Goal: Information Seeking & Learning: Learn about a topic

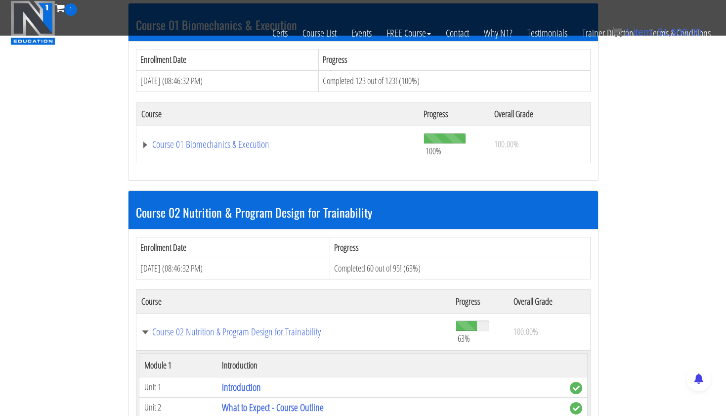
scroll to position [323, 0]
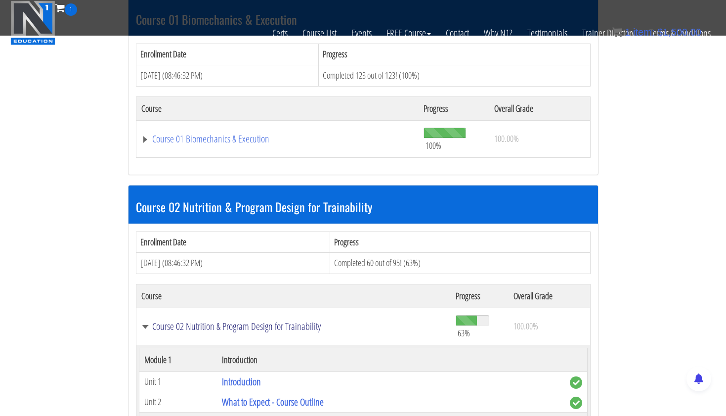
click at [288, 321] on link "Course 02 Nutrition & Program Design for Trainability" at bounding box center [293, 326] width 305 height 10
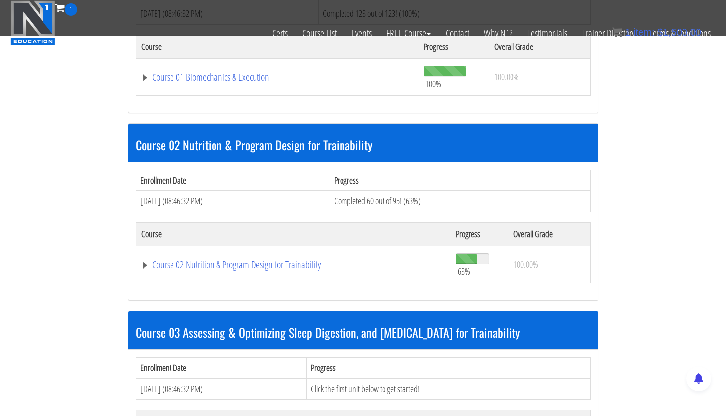
scroll to position [385, 0]
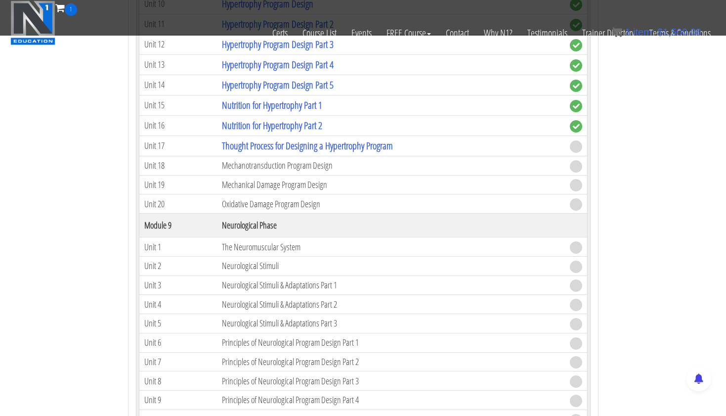
scroll to position [1937, 0]
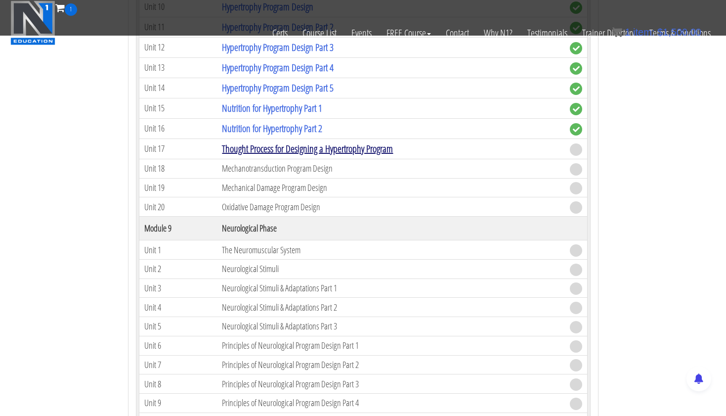
click at [316, 148] on link "Thought Process for Designing a Hypertrophy Program" at bounding box center [307, 148] width 171 height 13
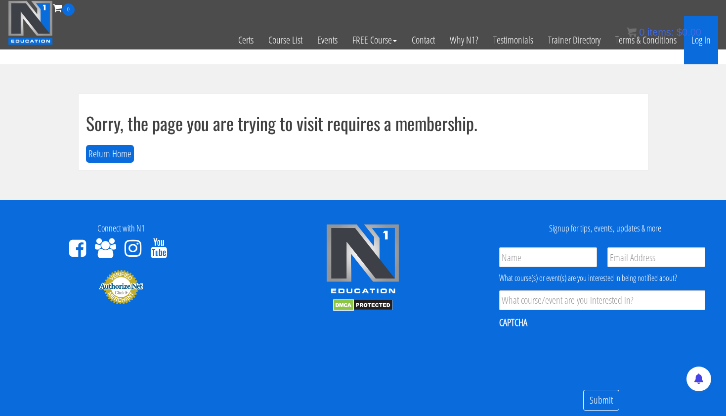
click at [702, 43] on link "Log In" at bounding box center [701, 40] width 34 height 48
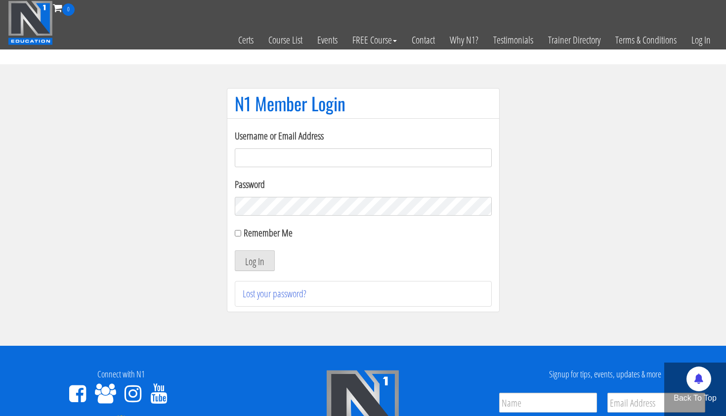
type input "tpweimar@me.com"
click at [254, 260] on button "Log In" at bounding box center [255, 260] width 40 height 21
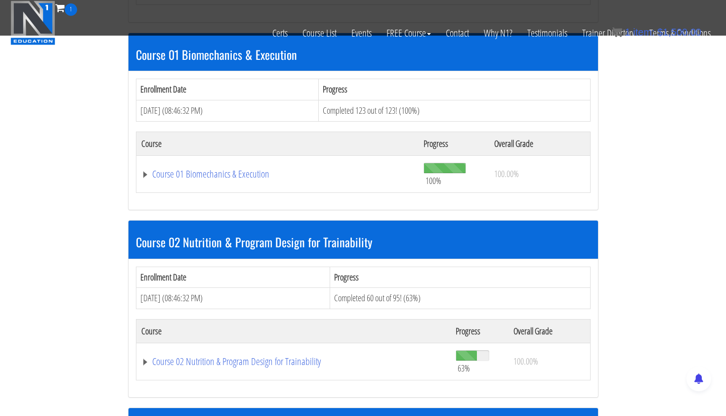
scroll to position [308, 0]
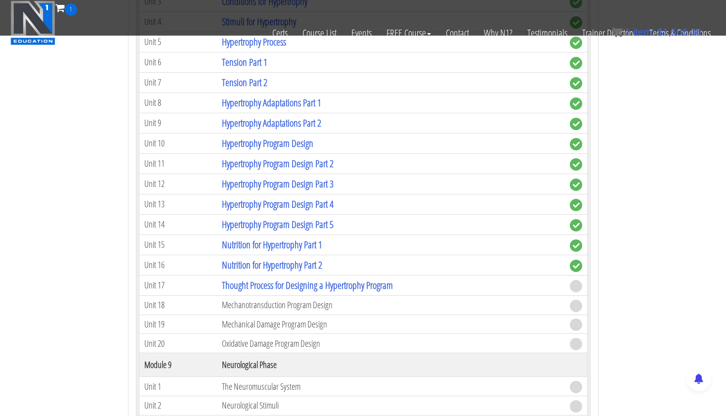
scroll to position [1827, 0]
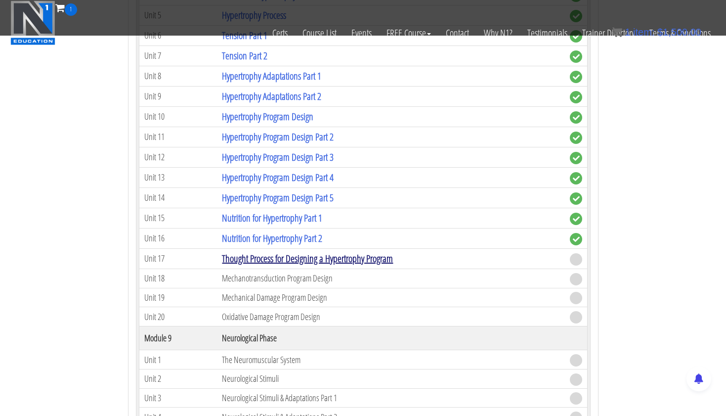
click at [299, 253] on link "Thought Process for Designing a Hypertrophy Program" at bounding box center [307, 257] width 171 height 13
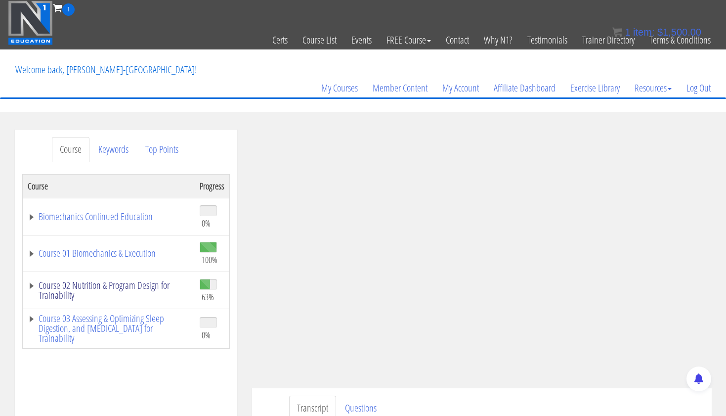
click at [111, 282] on link "Course 02 Nutrition & Program Design for Trainability" at bounding box center [109, 290] width 162 height 20
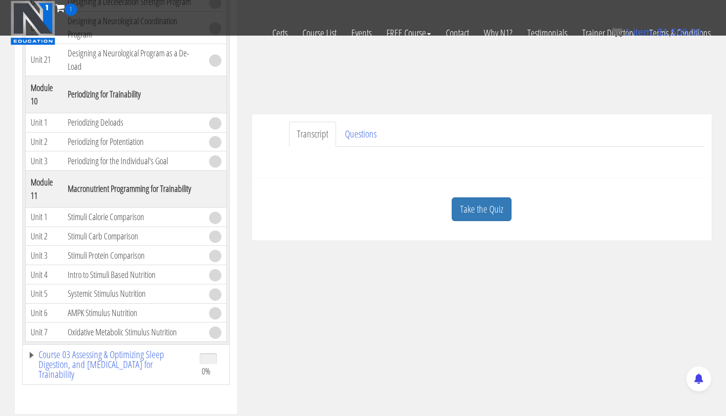
scroll to position [215, 0]
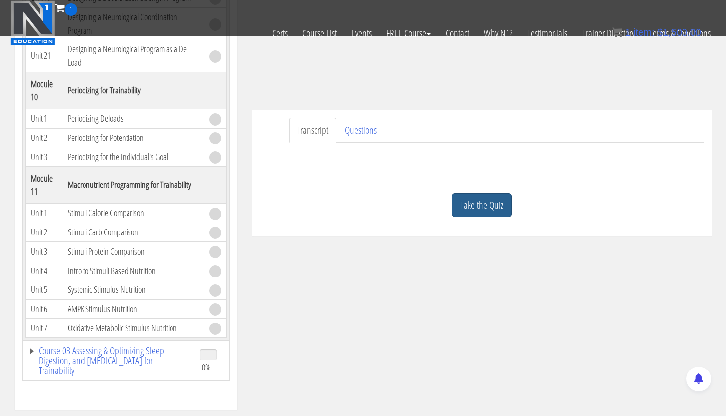
click at [473, 209] on link "Take the Quiz" at bounding box center [482, 205] width 60 height 24
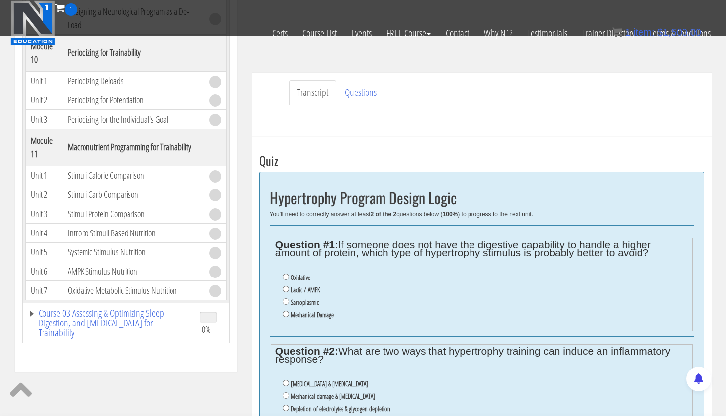
scroll to position [254, 0]
click at [287, 309] on input "Mechanical Damage" at bounding box center [286, 312] width 6 height 6
radio input "true"
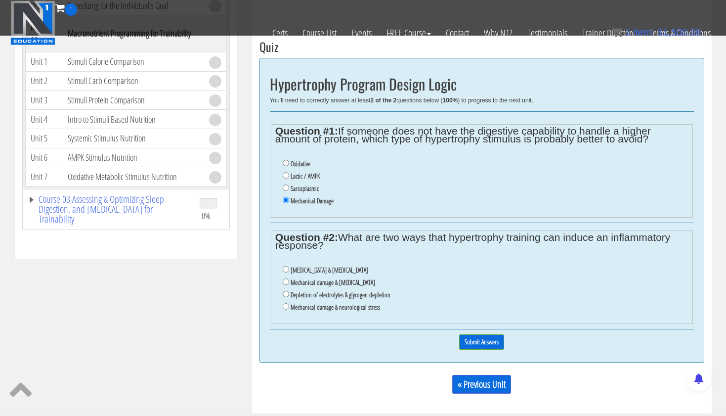
scroll to position [368, 0]
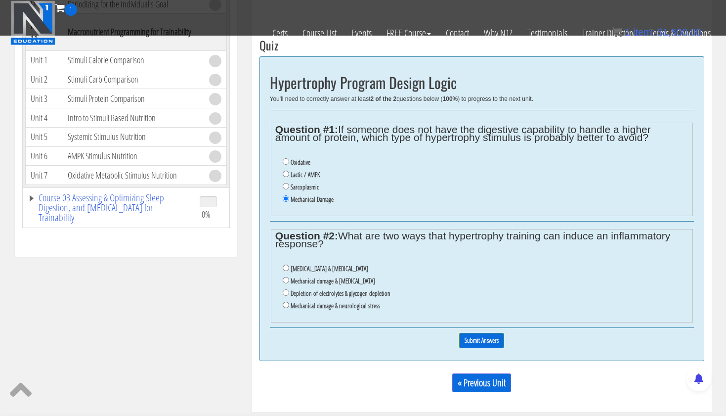
click at [287, 277] on input "Mechanical damage & oxidative stress" at bounding box center [286, 280] width 6 height 6
radio input "true"
click at [471, 333] on input "Submit Answers" at bounding box center [481, 340] width 45 height 15
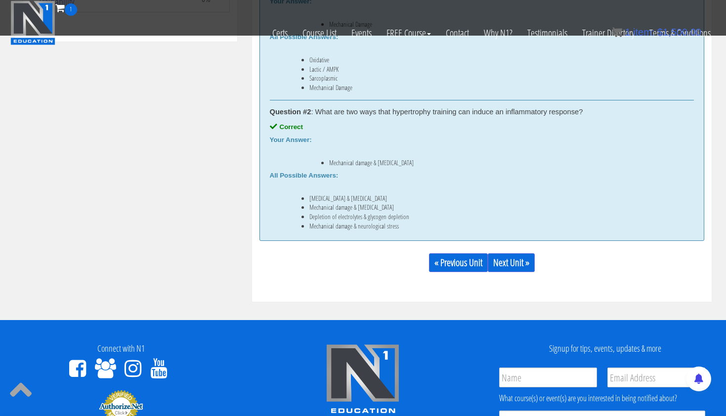
scroll to position [607, 0]
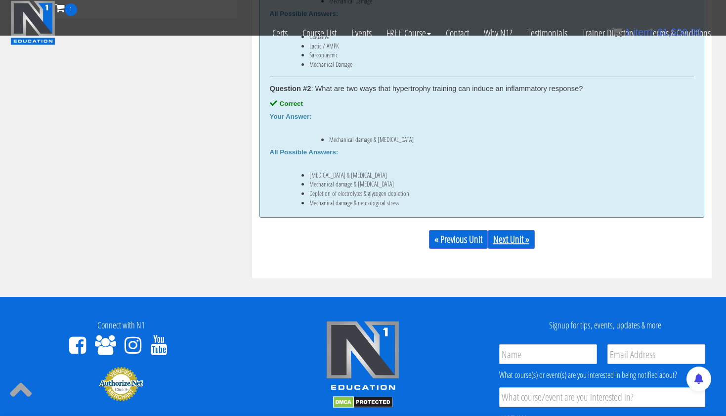
click at [506, 236] on link "Next Unit »" at bounding box center [511, 239] width 47 height 19
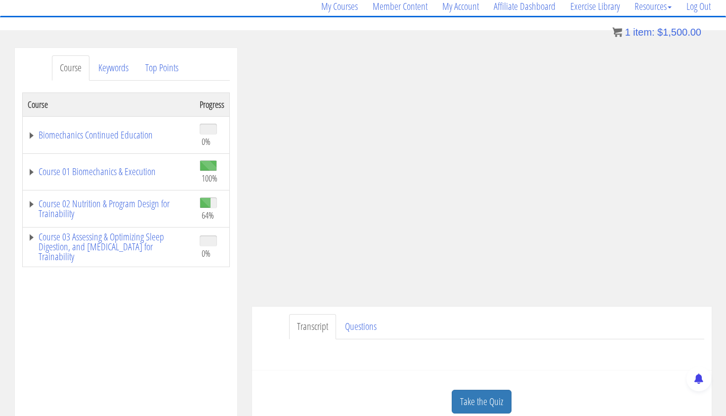
scroll to position [82, 0]
click at [108, 205] on link "Course 02 Nutrition & Program Design for Trainability" at bounding box center [109, 209] width 162 height 20
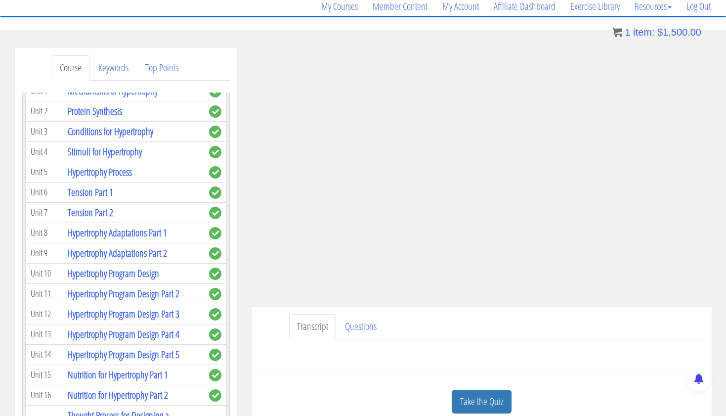
scroll to position [1444, 0]
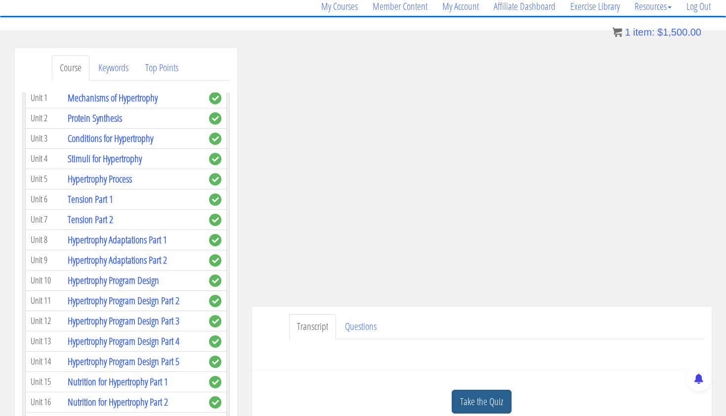
click at [470, 397] on link "Take the Quiz" at bounding box center [482, 401] width 60 height 24
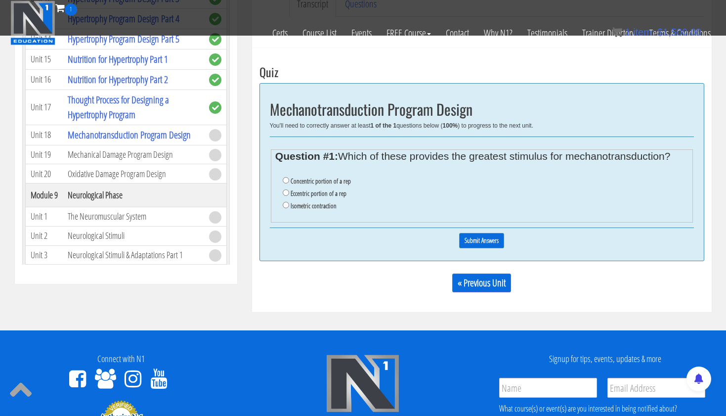
scroll to position [342, 0]
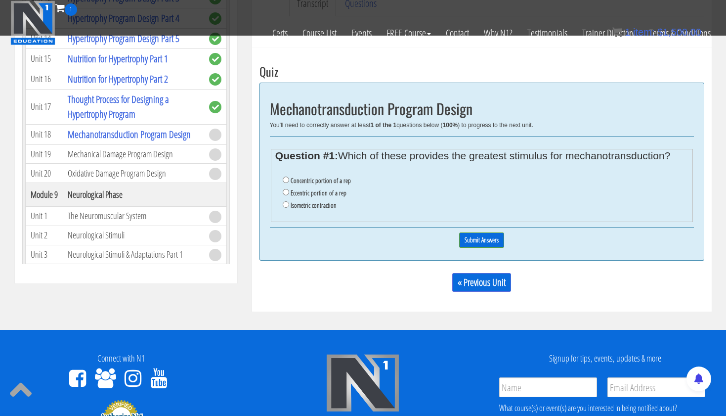
click at [283, 192] on input "Eccentric portion of a rep" at bounding box center [286, 192] width 6 height 6
radio input "true"
click at [482, 234] on input "Submit Answers" at bounding box center [481, 239] width 45 height 15
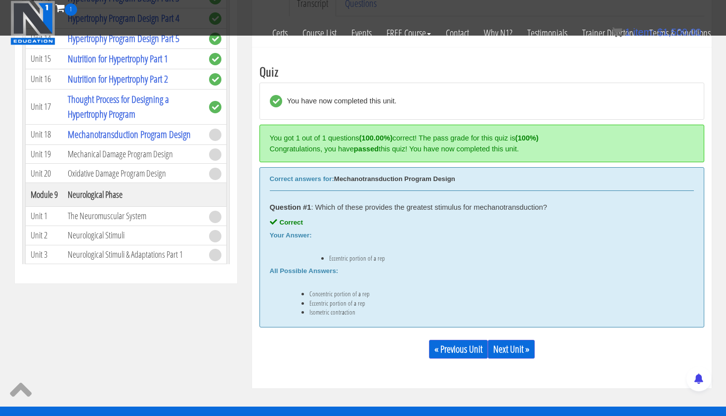
scroll to position [375, 0]
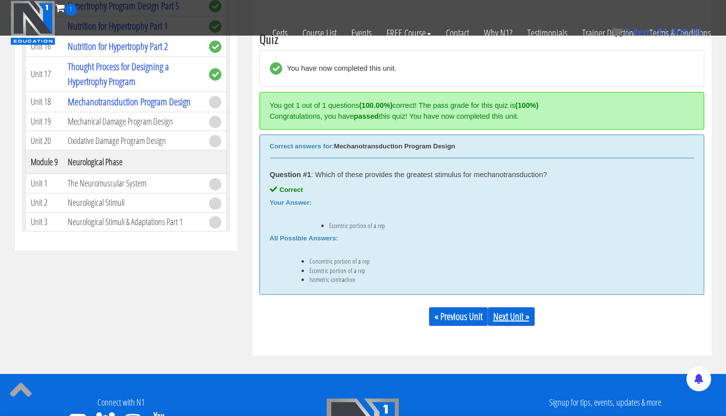
click at [509, 313] on link "Next Unit »" at bounding box center [511, 316] width 47 height 19
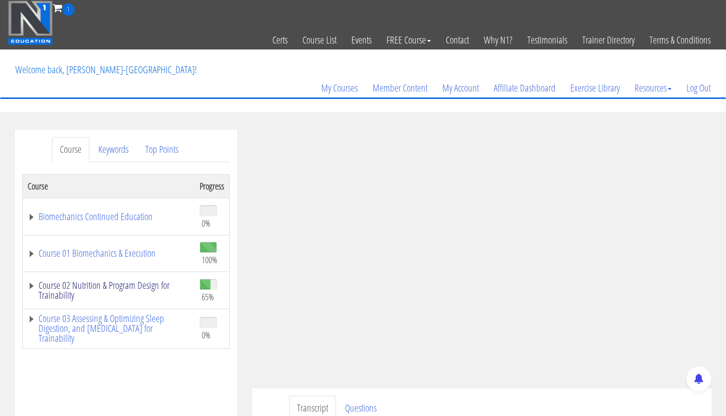
click at [111, 288] on link "Course 02 Nutrition & Program Design for Trainability" at bounding box center [109, 290] width 162 height 20
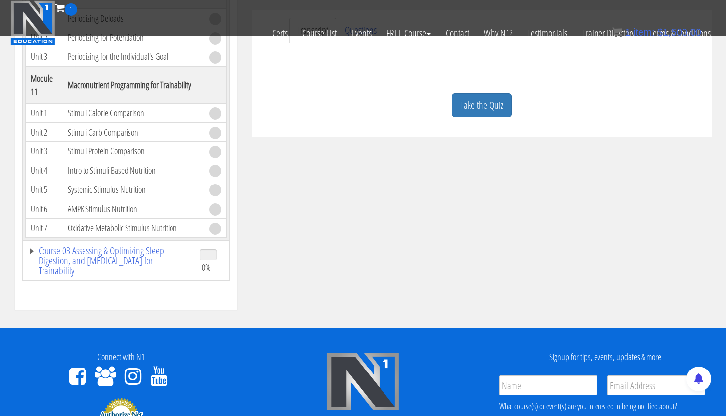
scroll to position [316, 0]
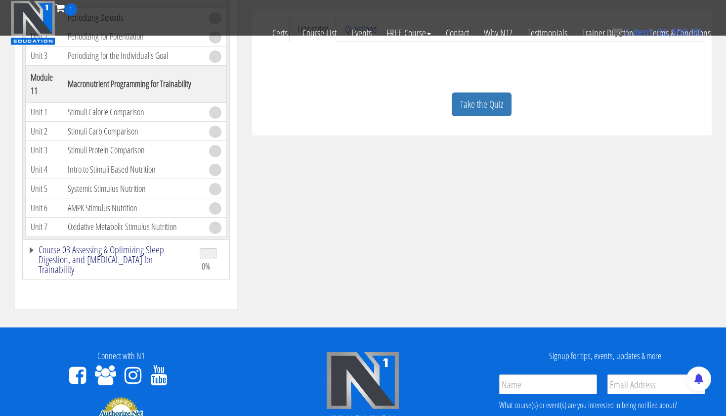
click at [124, 254] on link "Course 03 Assessing & Optimizing Sleep Digestion, and [MEDICAL_DATA] for Traina…" at bounding box center [109, 260] width 162 height 30
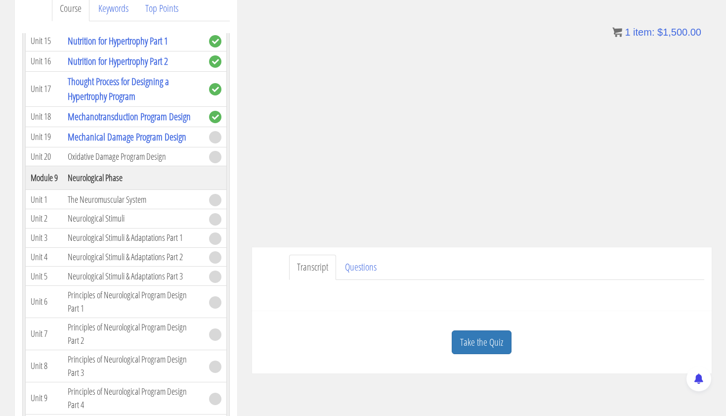
scroll to position [1769, 0]
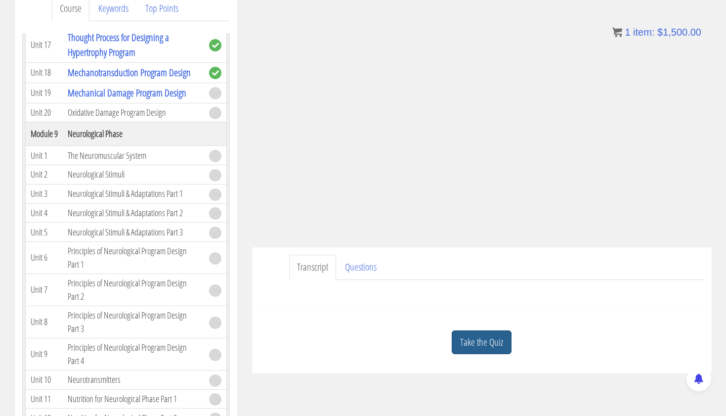
click at [471, 337] on link "Take the Quiz" at bounding box center [482, 342] width 60 height 24
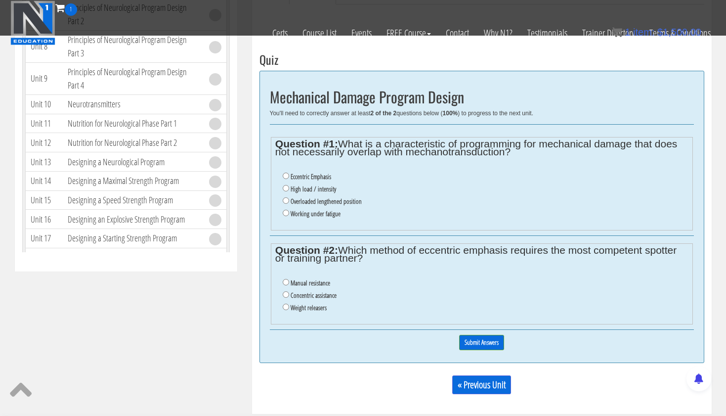
scroll to position [354, 0]
click at [307, 197] on label "Overloaded lengthened position" at bounding box center [326, 201] width 71 height 8
click at [289, 197] on input "Overloaded lengthened position" at bounding box center [286, 200] width 6 height 6
radio input "true"
click at [284, 303] on input "Weight releasers" at bounding box center [286, 306] width 6 height 6
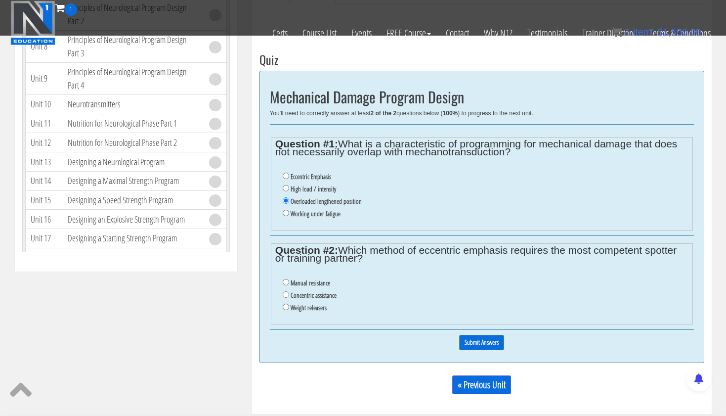
radio input "true"
click at [470, 334] on input "Submit Answers" at bounding box center [481, 341] width 45 height 15
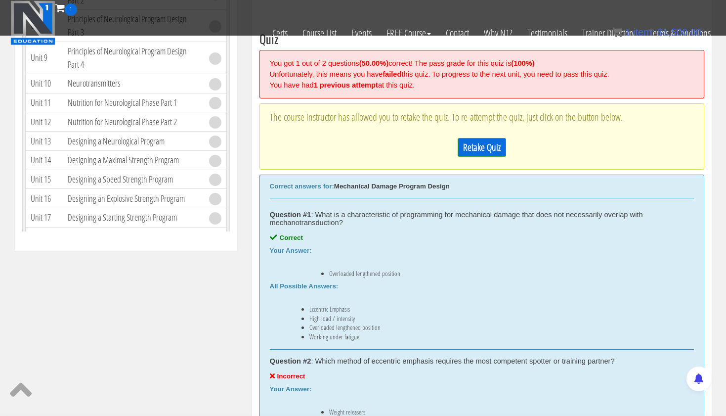
scroll to position [399, 0]
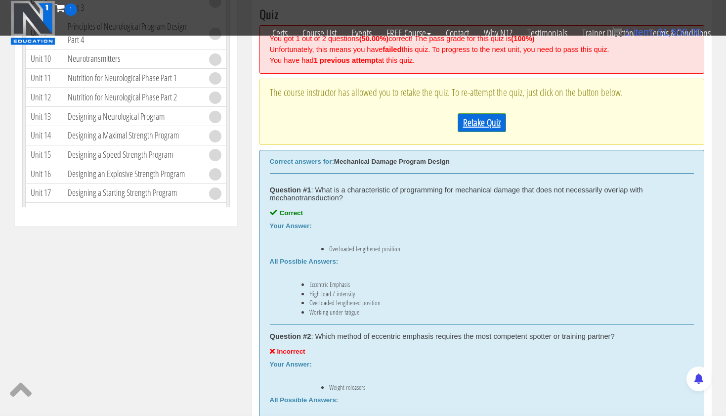
click at [478, 122] on link "Retake Quiz" at bounding box center [482, 122] width 48 height 19
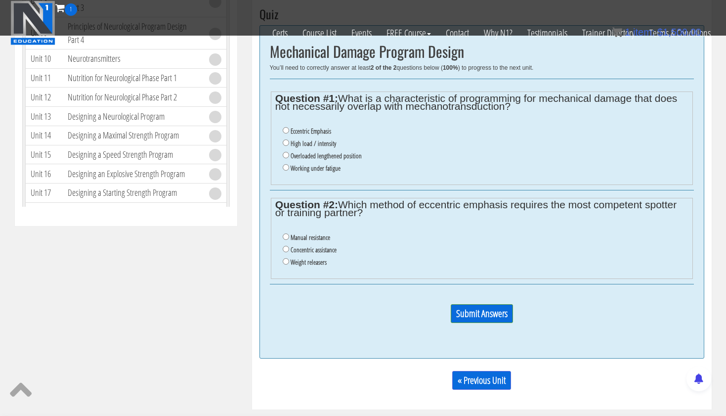
click at [318, 152] on label "Overloaded lengthened position" at bounding box center [326, 156] width 71 height 8
click at [289, 152] on input "Overloaded lengthened position" at bounding box center [286, 155] width 6 height 6
radio input "true"
click at [308, 233] on label "Manual resistance" at bounding box center [311, 237] width 40 height 8
click at [289, 233] on input "Manual resistance" at bounding box center [286, 236] width 6 height 6
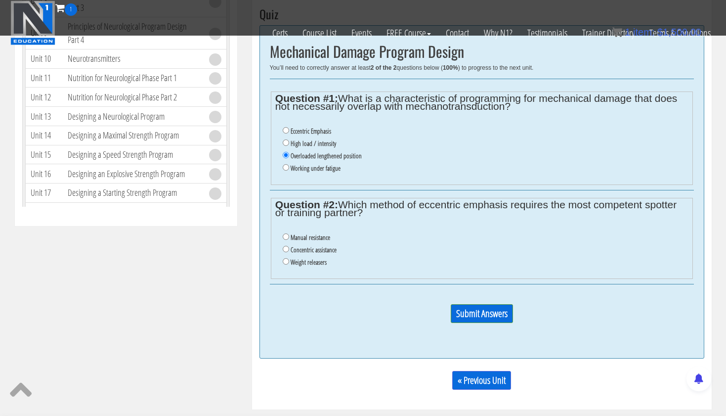
radio input "true"
click at [475, 304] on input "Submit Answers" at bounding box center [482, 313] width 62 height 19
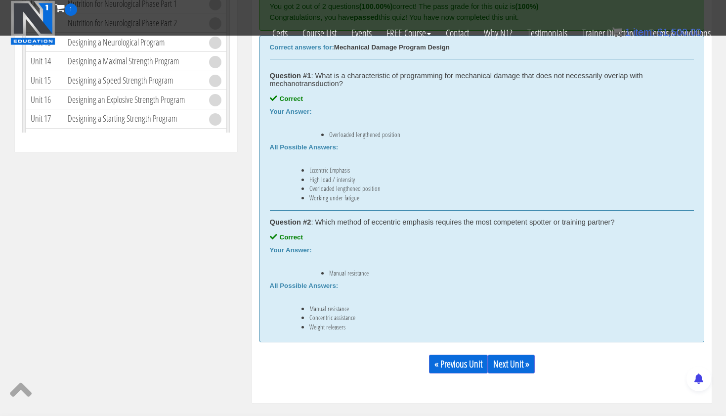
scroll to position [520, 0]
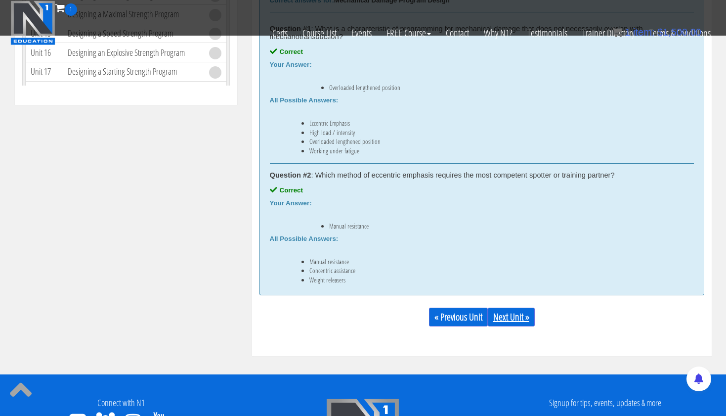
click at [515, 319] on link "Next Unit »" at bounding box center [511, 316] width 47 height 19
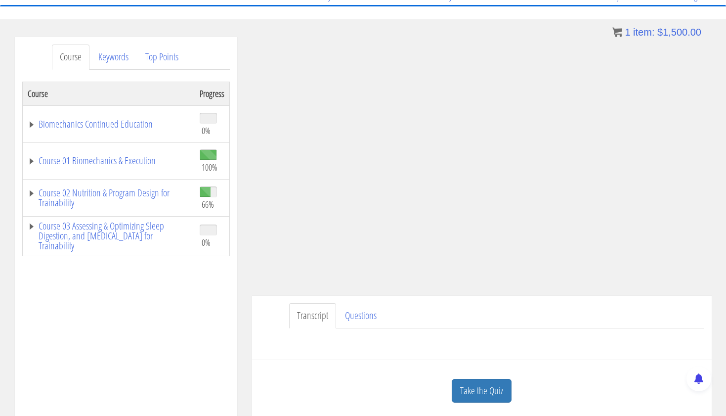
scroll to position [95, 0]
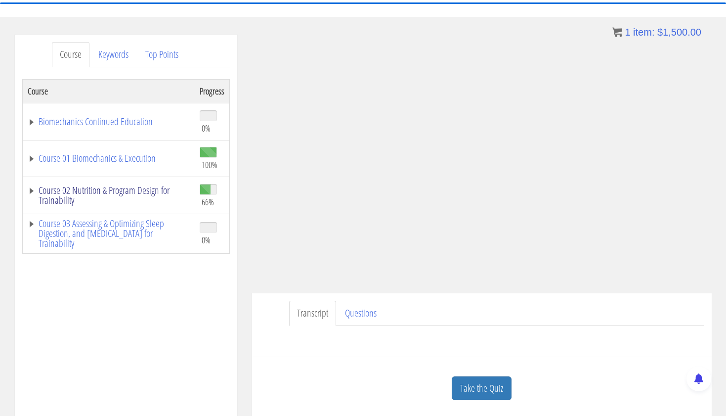
click at [87, 195] on link "Course 02 Nutrition & Program Design for Trainability" at bounding box center [109, 195] width 162 height 20
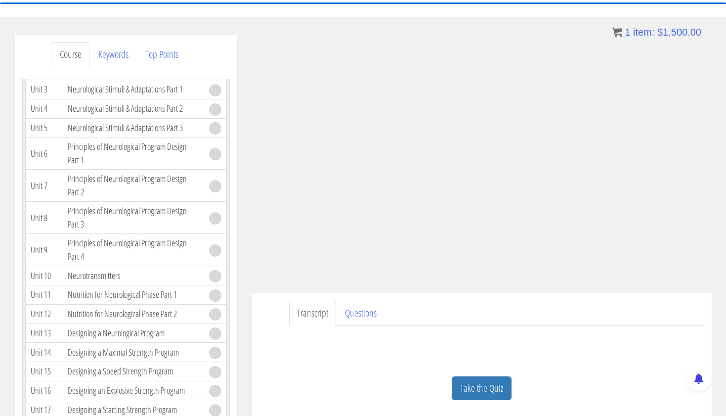
scroll to position [1919, 0]
click at [136, 171] on td "Principles of Neurological Program Design Part 1" at bounding box center [133, 155] width 141 height 32
click at [481, 386] on link "Take the Quiz" at bounding box center [482, 388] width 60 height 24
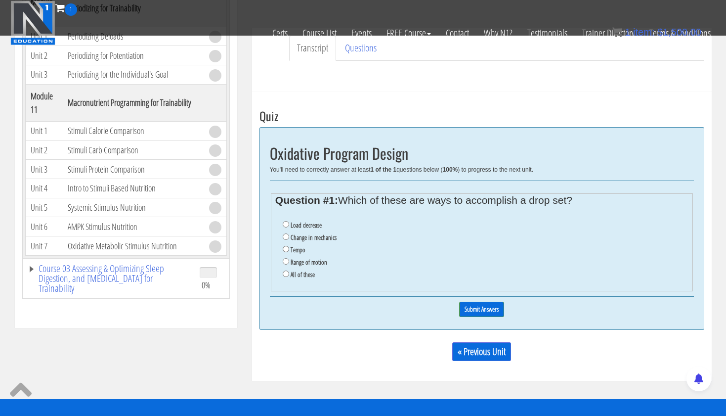
scroll to position [2323, 0]
click at [284, 270] on input "All of these" at bounding box center [286, 273] width 6 height 6
radio input "true"
click at [472, 301] on input "Submit Answers" at bounding box center [481, 308] width 45 height 15
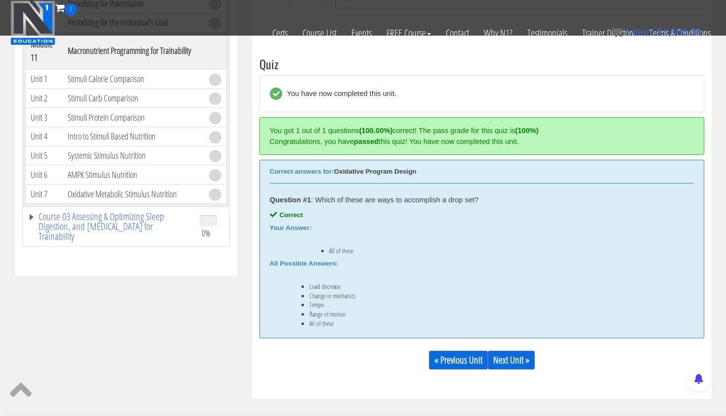
scroll to position [375, 0]
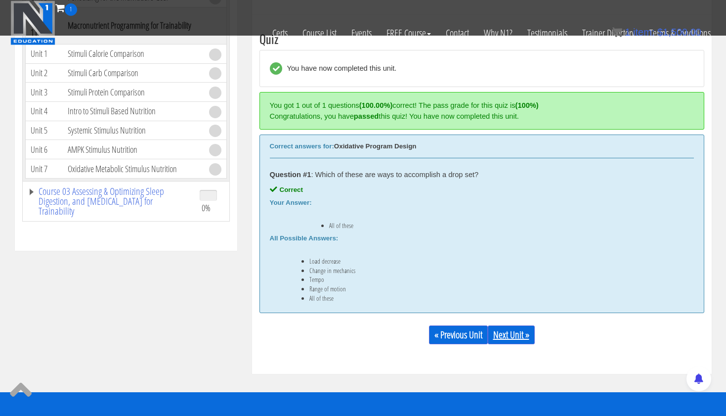
click at [513, 333] on link "Next Unit »" at bounding box center [511, 334] width 47 height 19
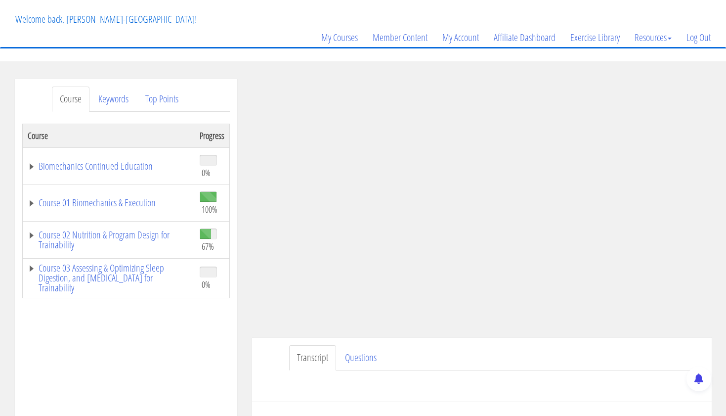
scroll to position [57, 0]
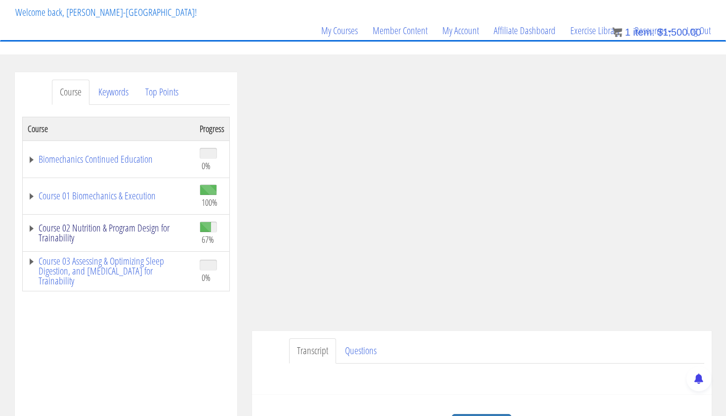
click at [152, 231] on link "Course 02 Nutrition & Program Design for Trainability" at bounding box center [109, 233] width 162 height 20
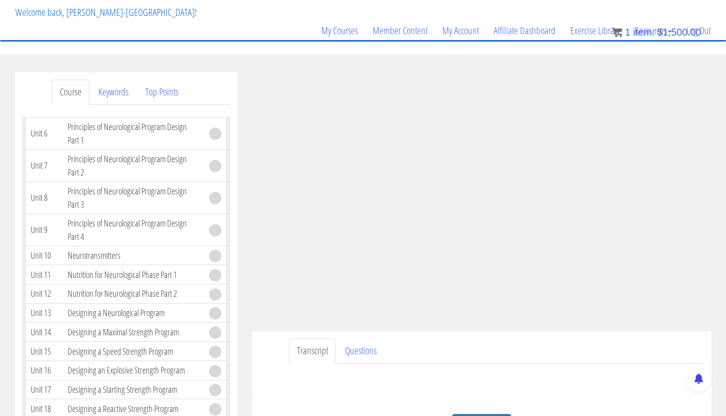
scroll to position [1973, 0]
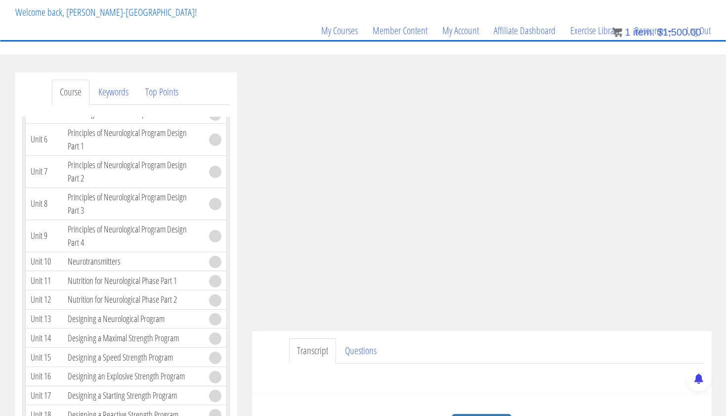
click at [133, 43] on link "The Neuromuscular System" at bounding box center [112, 36] width 88 height 13
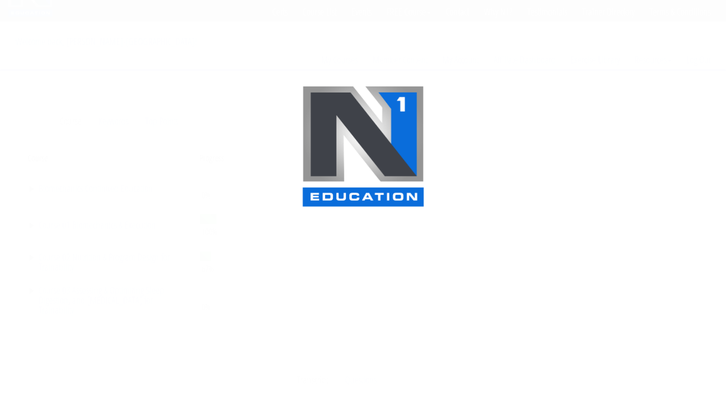
scroll to position [28, 0]
